Goal: Task Accomplishment & Management: Manage account settings

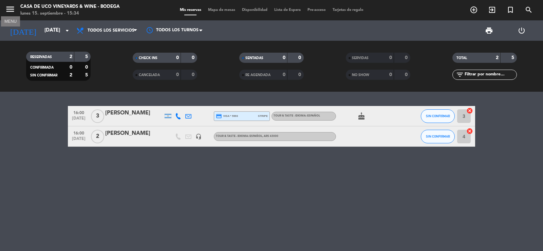
click at [12, 13] on icon "menu" at bounding box center [10, 9] width 10 height 10
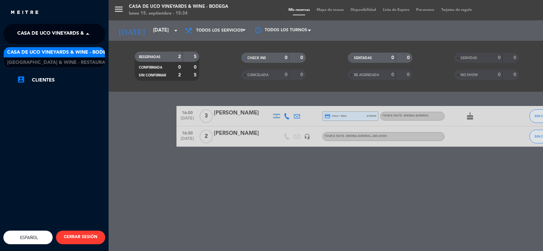
click at [48, 32] on span "Casa de Uco Vineyards & Wine - Bodega" at bounding box center [70, 34] width 106 height 14
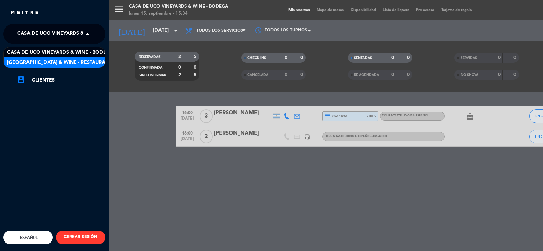
click at [72, 61] on span "[GEOGRAPHIC_DATA] & Wine - Restaurante" at bounding box center [61, 63] width 108 height 8
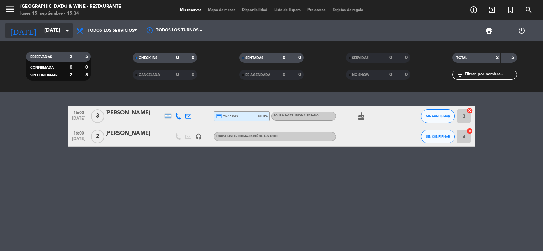
click at [43, 34] on input "[DATE]" at bounding box center [73, 30] width 65 height 13
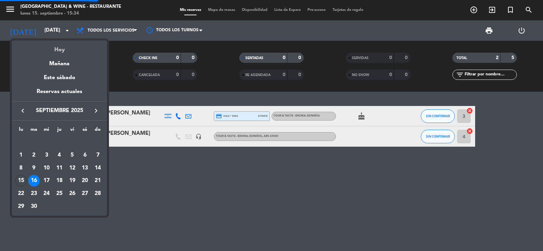
click at [56, 50] on div "Hoy" at bounding box center [59, 47] width 95 height 14
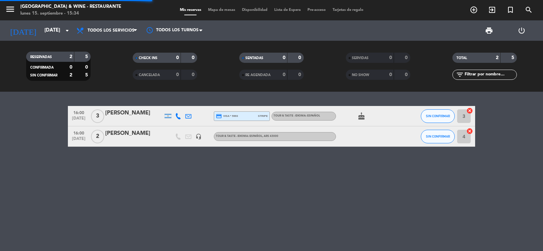
type input "[DATE]"
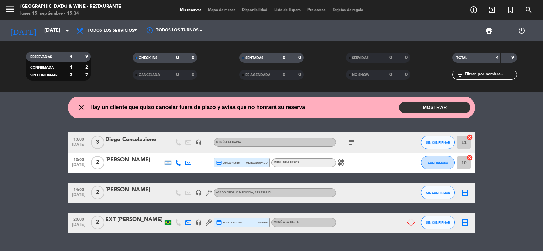
click at [75, 108] on div "close Hay un cliente que quiso cancelar fuera de plazo y avisa que no honrará s…" at bounding box center [189, 107] width 232 height 9
click at [84, 105] on icon "close" at bounding box center [81, 107] width 8 height 8
click at [82, 106] on icon "close" at bounding box center [81, 107] width 8 height 8
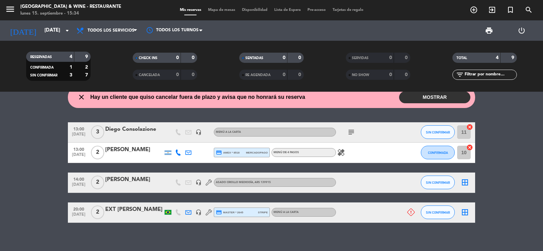
scroll to position [16, 0]
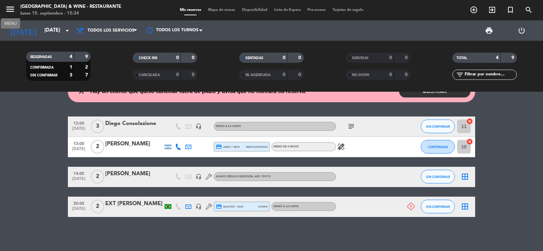
click at [5, 12] on icon "menu" at bounding box center [10, 9] width 10 height 10
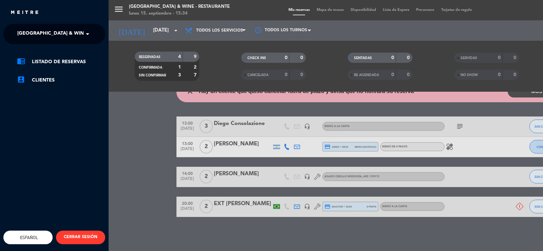
drag, startPoint x: 54, startPoint y: 29, endPoint x: 62, endPoint y: 32, distance: 8.7
click at [55, 28] on span "[GEOGRAPHIC_DATA] & Wine - Restaurante" at bounding box center [71, 34] width 108 height 14
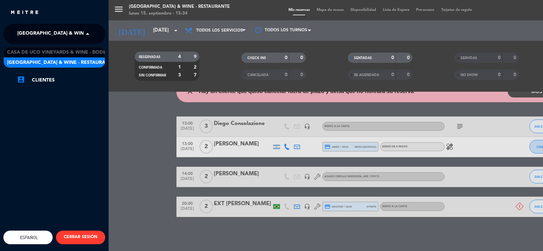
click at [62, 60] on span "[GEOGRAPHIC_DATA] & Wine - Restaurante" at bounding box center [61, 63] width 108 height 8
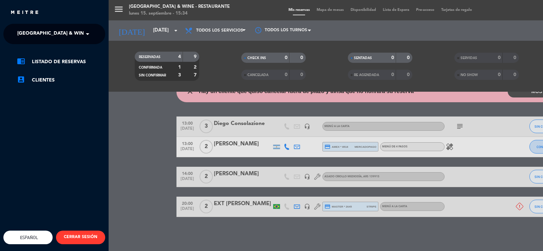
click at [55, 34] on span "[GEOGRAPHIC_DATA] & Wine - Restaurante" at bounding box center [71, 34] width 108 height 14
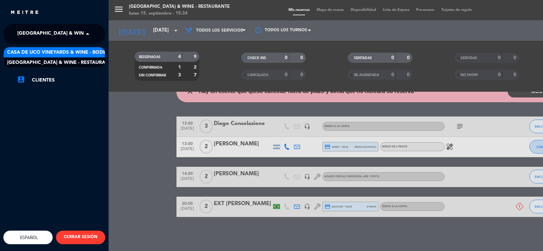
click at [61, 54] on span "Casa de Uco Vineyards & Wine - Bodega" at bounding box center [60, 53] width 106 height 8
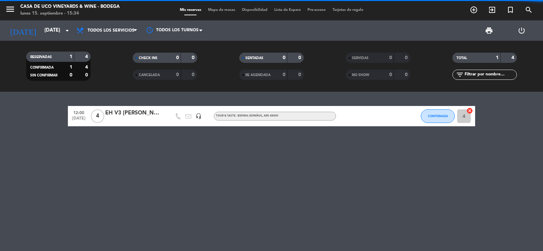
scroll to position [0, 0]
